Goal: Task Accomplishment & Management: Manage account settings

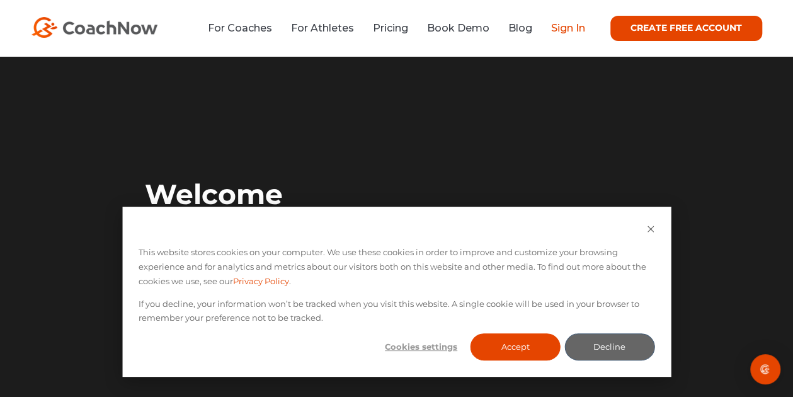
click at [570, 30] on link "Sign In" at bounding box center [568, 28] width 34 height 12
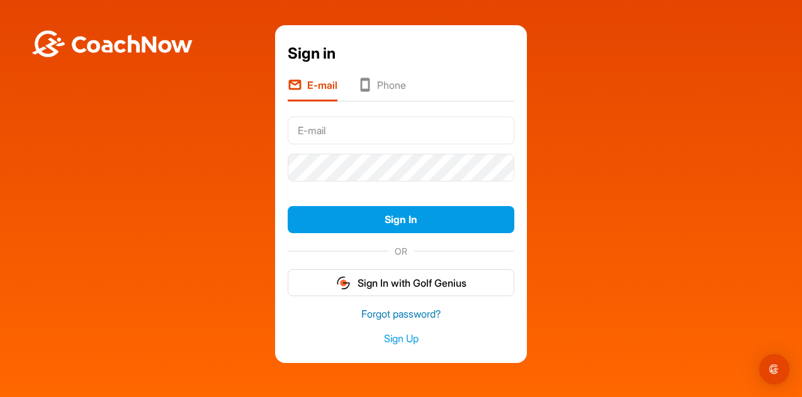
click at [409, 309] on link "Forgot password?" at bounding box center [401, 314] width 227 height 14
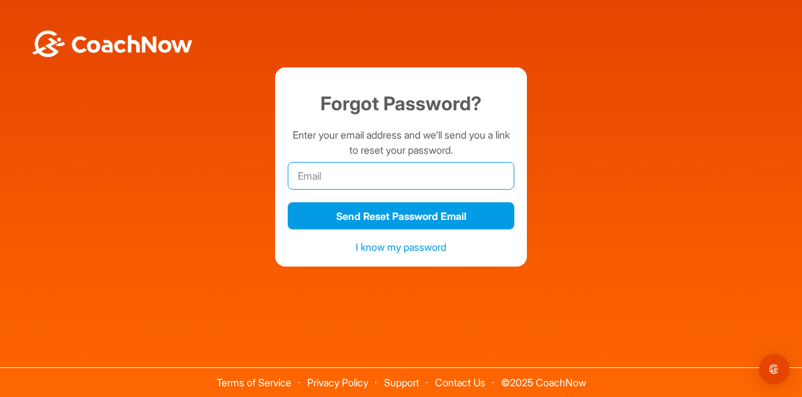
click at [341, 176] on input "email" at bounding box center [401, 176] width 227 height 28
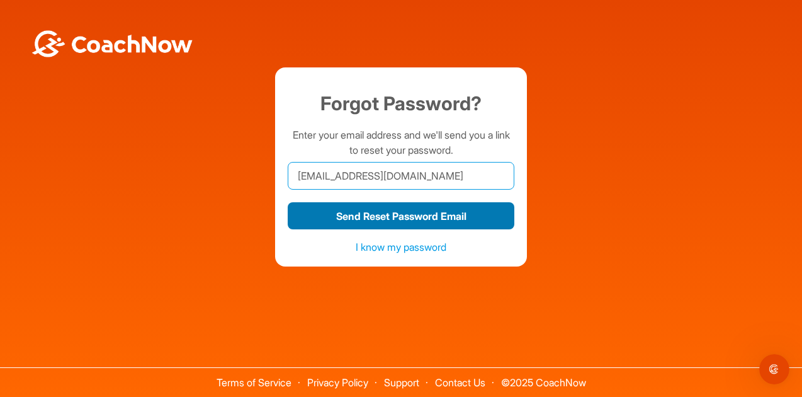
type input "[EMAIL_ADDRESS][DOMAIN_NAME]"
click at [396, 216] on button "Send Reset Password Email" at bounding box center [401, 215] width 227 height 27
